Goal: Task Accomplishment & Management: Use online tool/utility

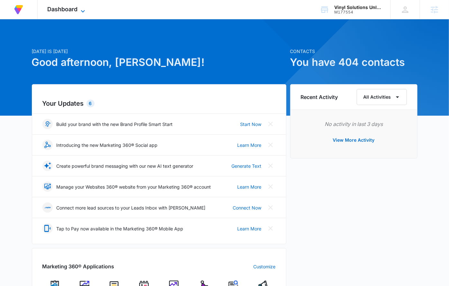
click at [70, 8] on span "Dashboard" at bounding box center [62, 9] width 30 height 7
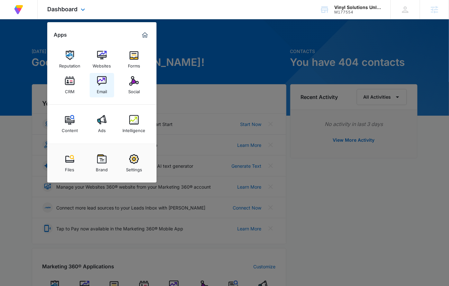
click at [99, 86] on div "Email" at bounding box center [102, 90] width 10 height 8
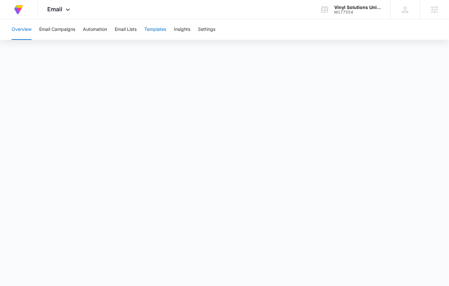
click at [146, 29] on button "Templates" at bounding box center [155, 29] width 22 height 21
click at [67, 13] on icon at bounding box center [68, 11] width 8 height 8
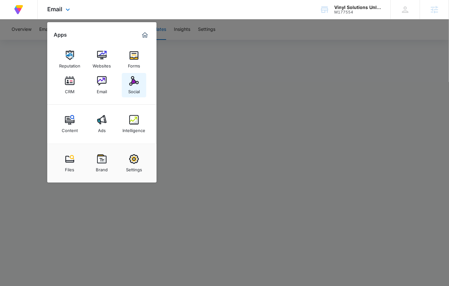
click at [128, 89] on div "Social" at bounding box center [134, 90] width 12 height 8
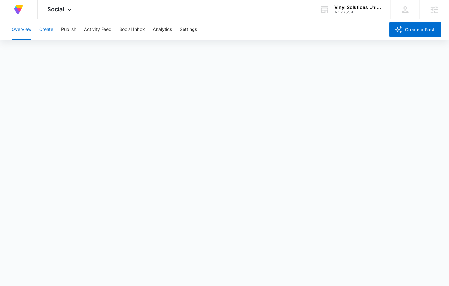
click at [49, 31] on button "Create" at bounding box center [46, 29] width 14 height 21
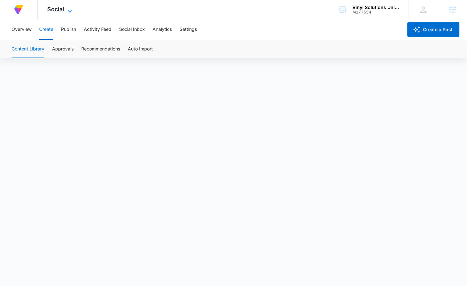
click at [71, 9] on icon at bounding box center [70, 11] width 8 height 8
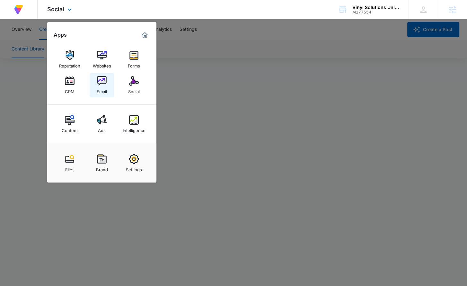
click at [106, 83] on img at bounding box center [102, 81] width 10 height 10
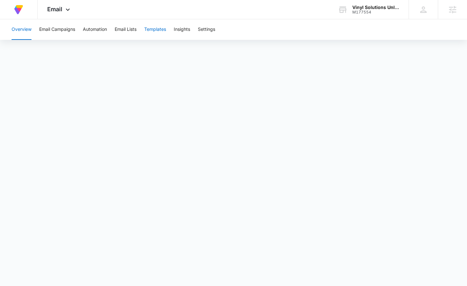
click at [164, 32] on button "Templates" at bounding box center [155, 29] width 22 height 21
click at [58, 8] on span "Email" at bounding box center [54, 9] width 15 height 7
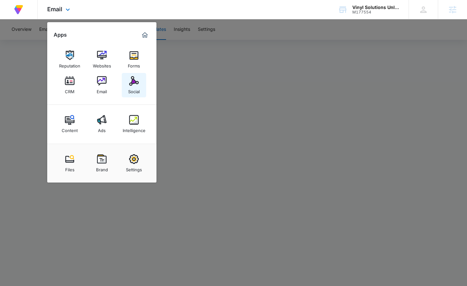
click at [132, 77] on img at bounding box center [134, 81] width 10 height 10
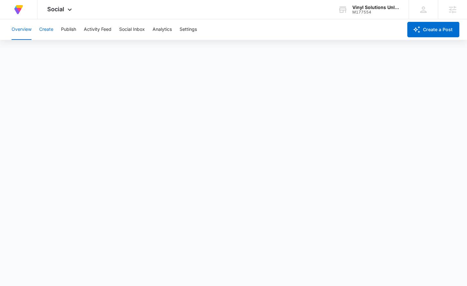
click at [50, 31] on button "Create" at bounding box center [46, 29] width 14 height 21
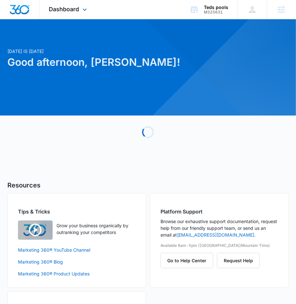
click at [82, 19] on div "Dashboard Apps Reputation Websites Forms CRM Email Social Shop Content Ads Inte…" at bounding box center [69, 9] width 59 height 19
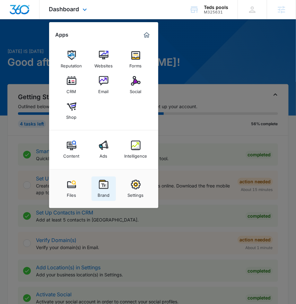
click at [106, 183] on img at bounding box center [104, 185] width 10 height 10
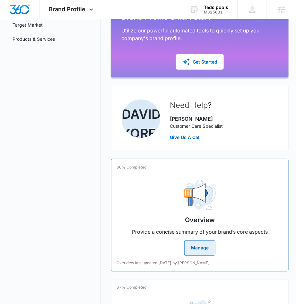
scroll to position [137, 0]
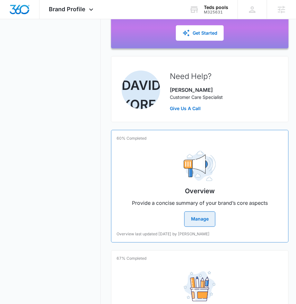
click at [156, 191] on div "Overview Provide a concise summary of your brand’s core aspects Manage" at bounding box center [200, 186] width 167 height 81
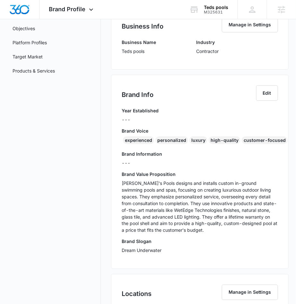
scroll to position [134, 0]
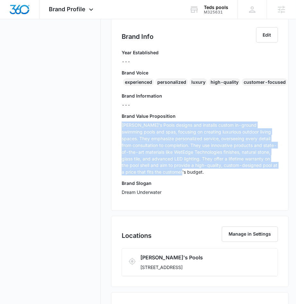
drag, startPoint x: 121, startPoint y: 124, endPoint x: 206, endPoint y: 176, distance: 99.9
click at [206, 176] on div "Brand Info Edit Year Established --- Brand Voice experienced personalized luxur…" at bounding box center [200, 114] width 178 height 194
copy p "Ted's Pools designs and installs custom in-ground swimming pools and spas, focu…"
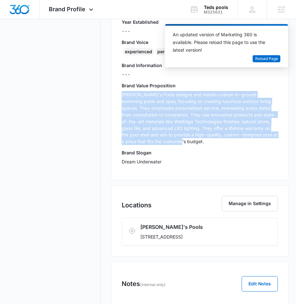
scroll to position [177, 0]
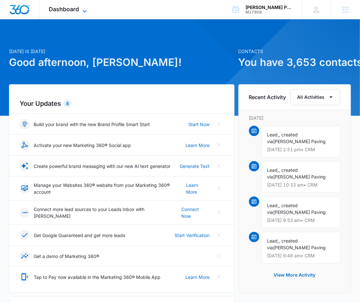
click at [84, 13] on icon at bounding box center [85, 11] width 8 height 8
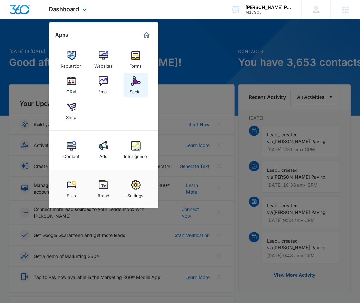
click at [140, 86] on div "Social" at bounding box center [136, 90] width 12 height 8
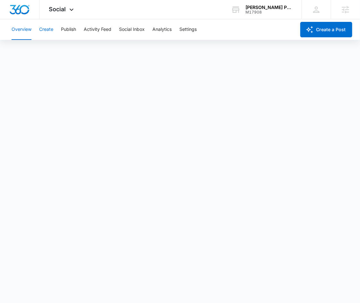
click at [50, 27] on button "Create" at bounding box center [46, 29] width 14 height 21
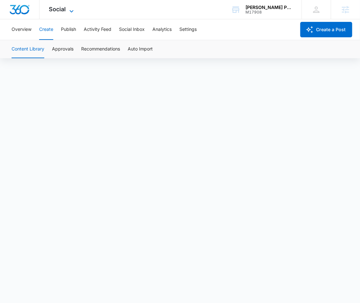
click at [60, 11] on span "Social" at bounding box center [57, 9] width 17 height 7
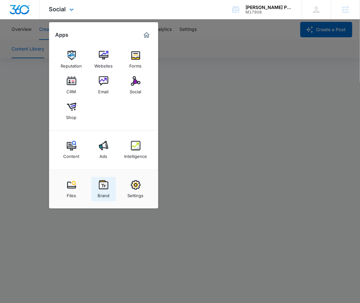
click at [102, 186] on img at bounding box center [104, 185] width 10 height 10
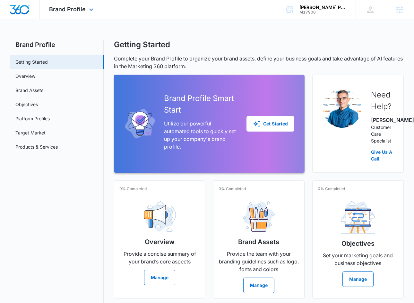
click at [83, 13] on div "Brand Profile Apps Reputation Websites Forms CRM Email Social Shop Content Ads …" at bounding box center [72, 9] width 65 height 19
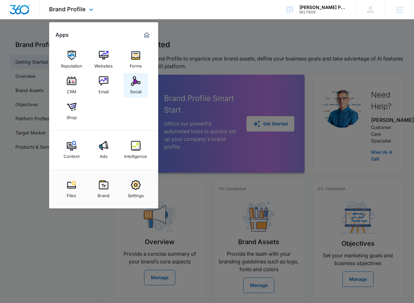
click at [132, 89] on div "Social" at bounding box center [136, 90] width 12 height 8
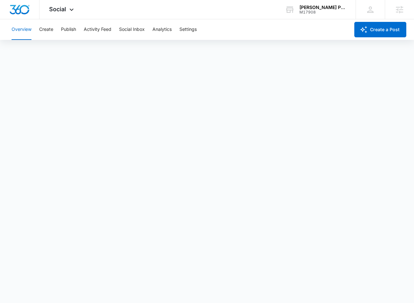
click at [60, 31] on div "Overview Create Publish Activity Feed Social Inbox Analytics Settings" at bounding box center [179, 29] width 342 height 21
click at [70, 27] on button "Publish" at bounding box center [68, 29] width 15 height 21
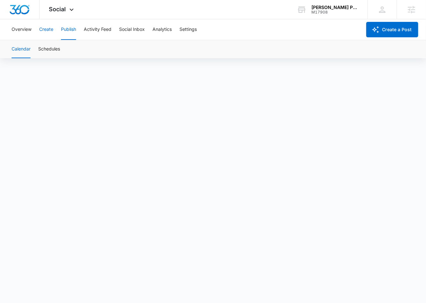
click at [50, 34] on button "Create" at bounding box center [46, 29] width 14 height 21
click at [61, 45] on button "Approvals" at bounding box center [63, 49] width 22 height 18
